Goal: Obtain resource: Obtain resource

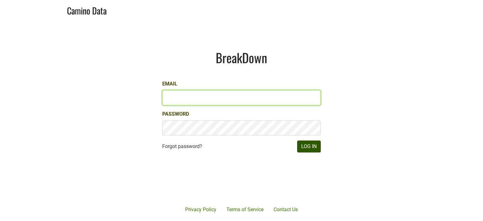
type input "hilary@emeritusvineyards.com"
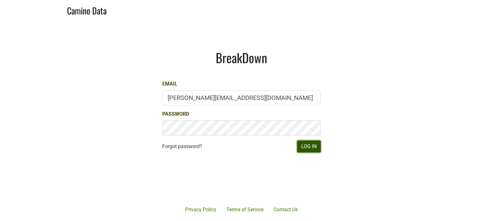
click at [302, 148] on button "Log In" at bounding box center [309, 147] width 24 height 12
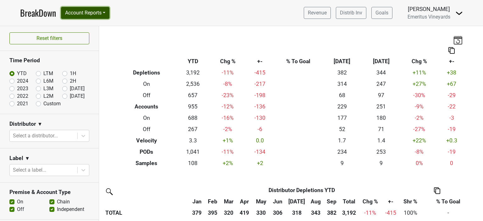
click at [80, 13] on button "Account Reports" at bounding box center [85, 13] width 48 height 12
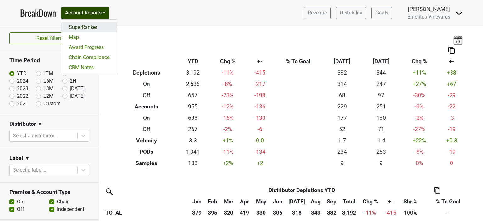
click at [78, 27] on link "SuperRanker" at bounding box center [89, 27] width 56 height 10
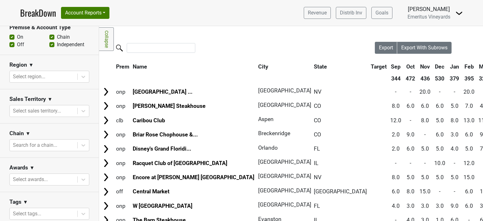
scroll to position [189, 0]
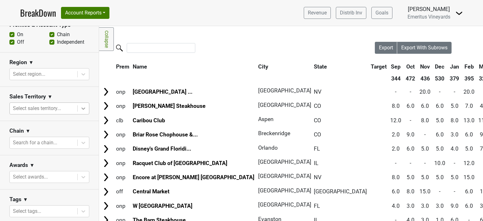
click at [82, 110] on div at bounding box center [83, 108] width 11 height 11
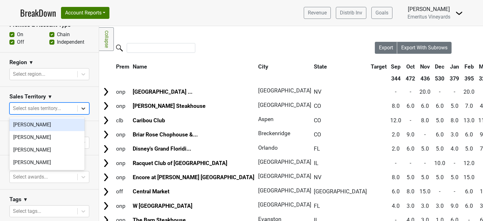
click at [82, 110] on div at bounding box center [83, 108] width 11 height 11
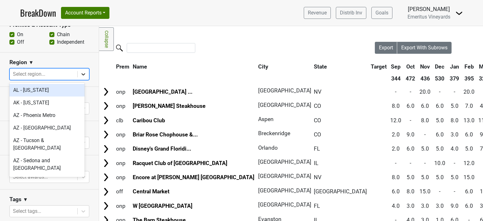
click at [79, 78] on div at bounding box center [83, 74] width 11 height 11
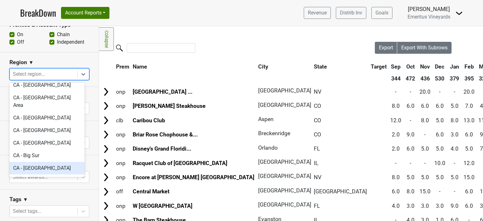
scroll to position [283, 0]
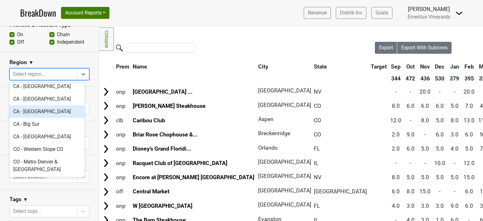
drag, startPoint x: 46, startPoint y: 117, endPoint x: 57, endPoint y: 98, distance: 22.3
click at [58, 98] on div "[GEOGRAPHIC_DATA] - [US_STATE] [GEOGRAPHIC_DATA] - [US_STATE] [GEOGRAPHIC_DATA]…" at bounding box center [46, 130] width 75 height 94
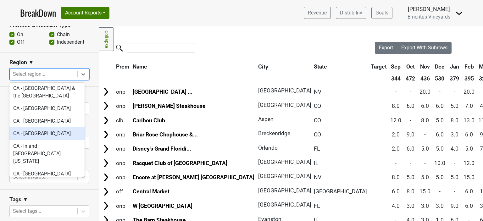
scroll to position [94, 0]
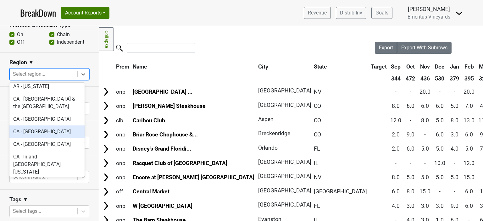
click at [43, 126] on div "CA - [GEOGRAPHIC_DATA]" at bounding box center [46, 132] width 75 height 13
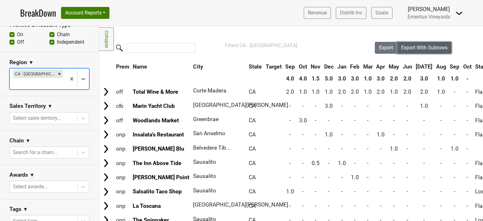
click at [410, 50] on span "Export With Subrows" at bounding box center [425, 48] width 46 height 6
